Goal: Transaction & Acquisition: Purchase product/service

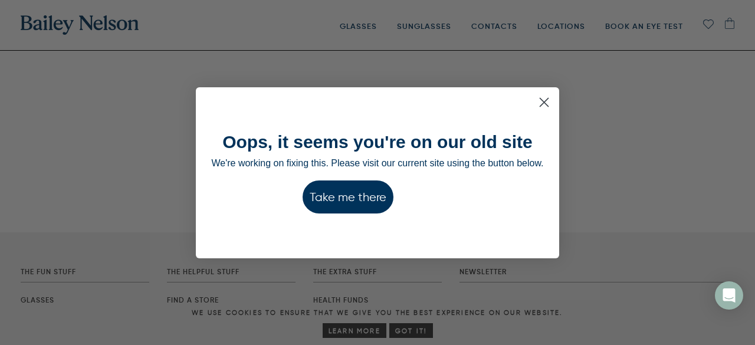
click at [366, 211] on button "Take me there" at bounding box center [348, 197] width 91 height 33
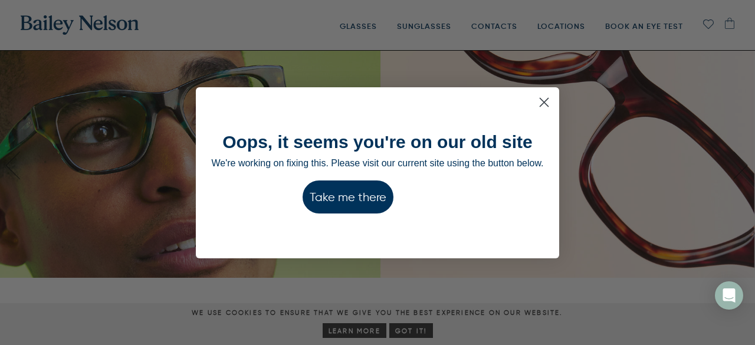
click at [346, 198] on button "Take me there" at bounding box center [348, 197] width 91 height 33
